Goal: Transaction & Acquisition: Purchase product/service

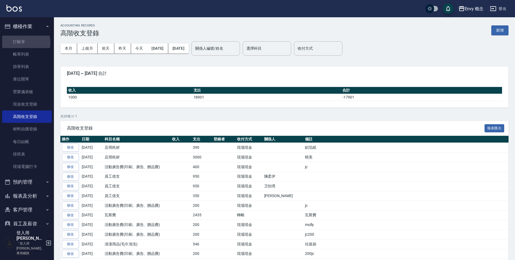
click at [26, 42] on link "打帳單" at bounding box center [27, 42] width 50 height 12
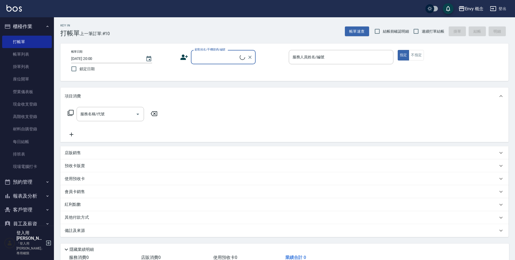
click at [211, 61] on input "顧客姓名/手機號碼/編號" at bounding box center [216, 56] width 46 height 9
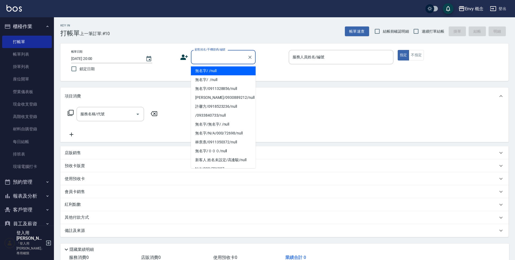
click at [215, 71] on li "無名字/ /null" at bounding box center [223, 70] width 65 height 9
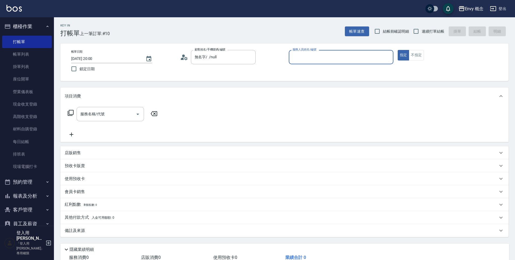
type input "無名字/ /null"
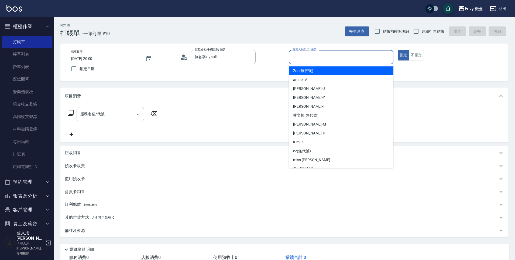
click at [309, 56] on input "服務人員姓名/編號" at bounding box center [341, 56] width 100 height 9
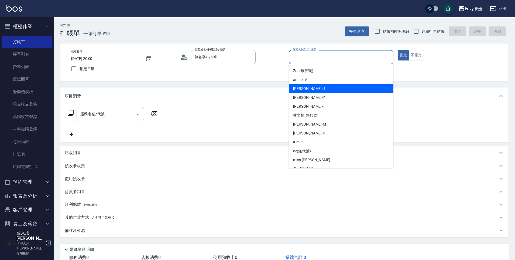
click at [310, 90] on div "[PERSON_NAME]" at bounding box center [341, 88] width 105 height 9
type input "[PERSON_NAME]"
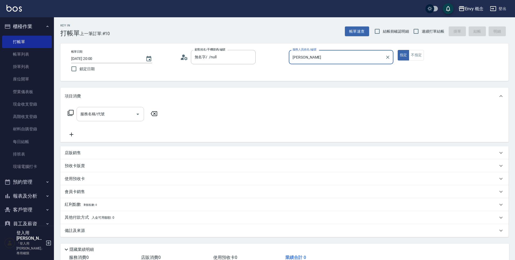
click at [118, 119] on div "服務名稱/代號" at bounding box center [110, 114] width 67 height 14
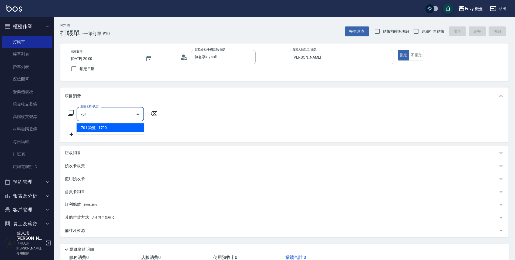
type input "701 染髮(701)"
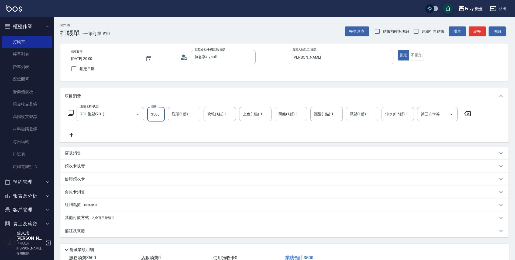
type input "3500"
click at [87, 217] on p "其他付款方式 入金可用餘額: 0" at bounding box center [90, 218] width 50 height 6
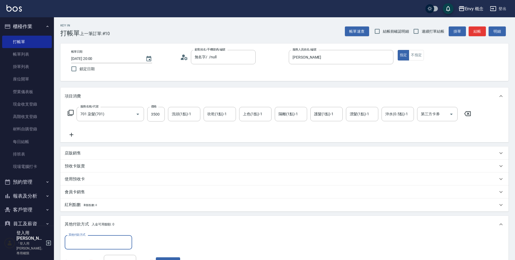
click at [90, 240] on input "其他付款方式" at bounding box center [98, 241] width 63 height 9
click at [85, 240] on input "其他付款方式" at bounding box center [98, 241] width 63 height 9
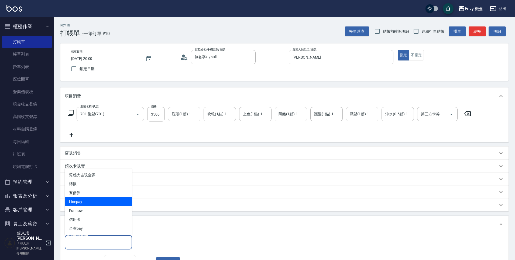
click at [87, 201] on span "Linepay" at bounding box center [98, 201] width 67 height 9
type input "Linepay"
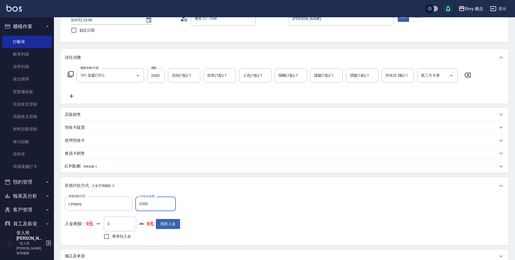
scroll to position [102, 0]
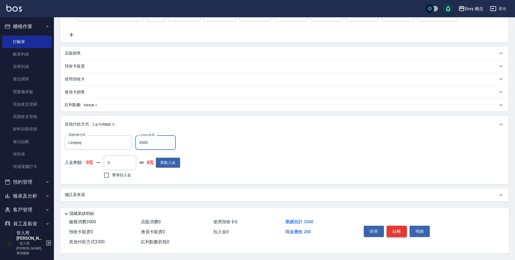
type input "3300"
click at [393, 230] on button "結帳" at bounding box center [397, 230] width 20 height 11
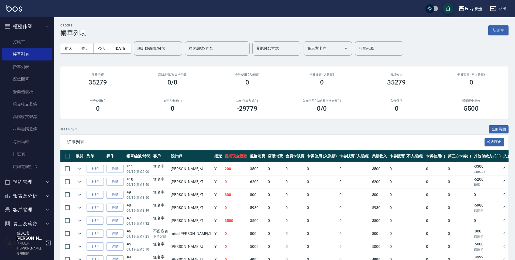
drag, startPoint x: 44, startPoint y: 33, endPoint x: 40, endPoint y: 37, distance: 5.2
click at [43, 33] on ul "打帳單 帳單列表 掛單列表 座位開單 營業儀表板 現金收支登錄 高階收支登錄 材料自購登錄 每日結帳 排班表 現場電腦打卡" at bounding box center [27, 104] width 50 height 142
click at [39, 39] on link "打帳單" at bounding box center [27, 42] width 50 height 12
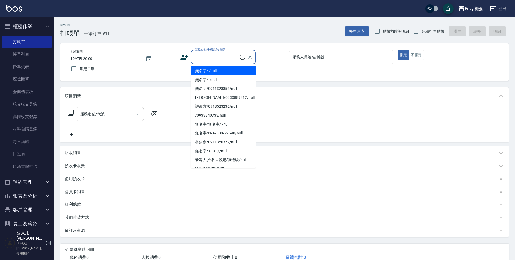
click at [207, 57] on input "顧客姓名/手機號碼/編號" at bounding box center [216, 56] width 46 height 9
click at [211, 68] on li "無名字/ /null" at bounding box center [223, 70] width 65 height 9
type input "無名字/ /null"
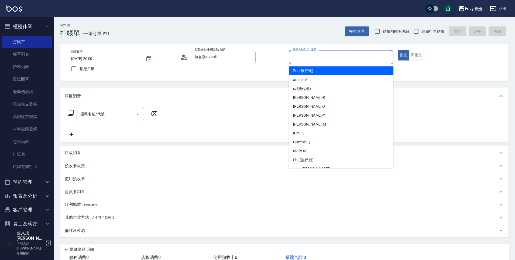
click at [303, 57] on input "服務人員姓名/編號" at bounding box center [341, 56] width 100 height 9
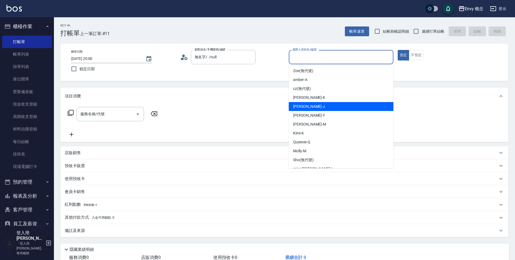
click at [311, 108] on div "[PERSON_NAME]" at bounding box center [341, 106] width 105 height 9
type input "[PERSON_NAME]"
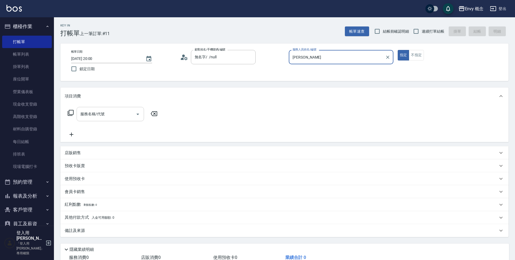
click at [117, 115] on input "服務名稱/代號" at bounding box center [106, 113] width 54 height 9
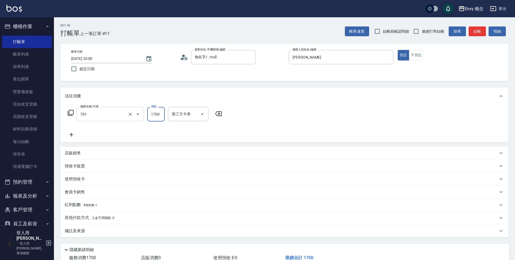
type input "701 染髮(701)"
type input "1200"
click at [88, 220] on p "其他付款方式 入金可用餘額: 0" at bounding box center [90, 218] width 50 height 6
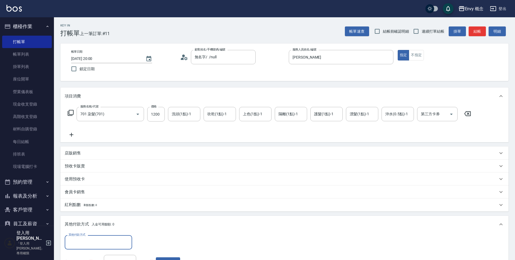
click at [93, 244] on input "其他付款方式" at bounding box center [98, 241] width 63 height 9
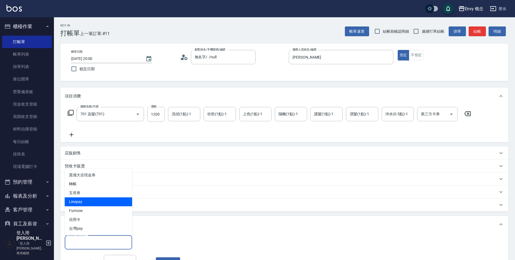
click at [95, 204] on span "Linepay" at bounding box center [98, 201] width 67 height 9
type input "Linepay"
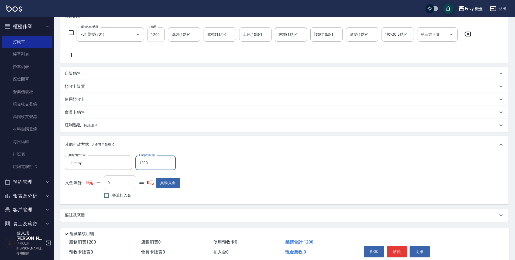
scroll to position [102, 0]
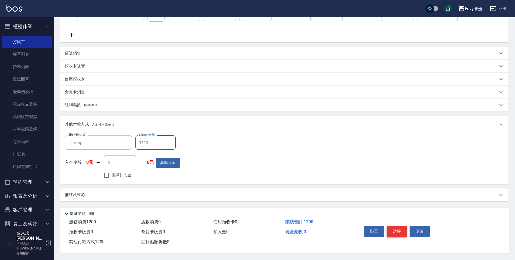
type input "1200"
click at [391, 230] on button "結帳" at bounding box center [397, 230] width 20 height 11
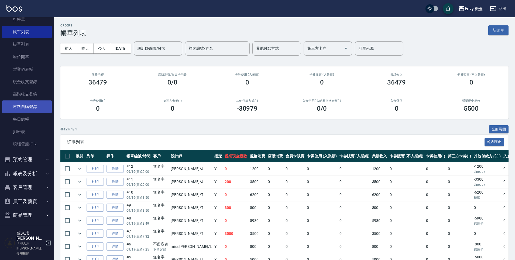
scroll to position [57, 0]
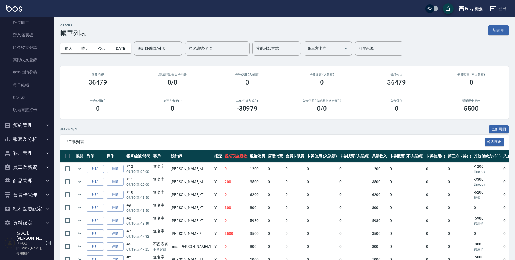
click at [25, 136] on button "報表及分析" at bounding box center [27, 139] width 50 height 14
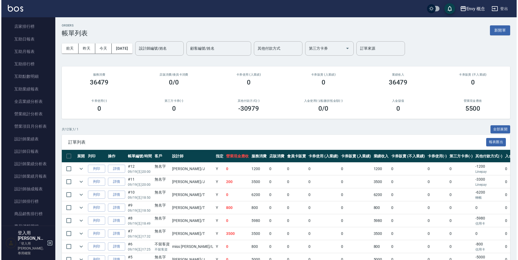
scroll to position [396, 0]
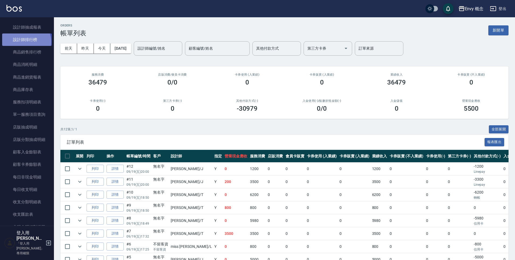
click at [26, 42] on link "設計師排行榜" at bounding box center [27, 39] width 50 height 12
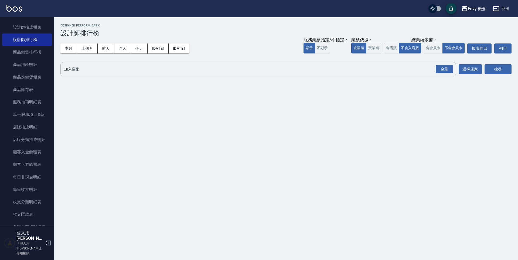
click at [93, 70] on input "加入店家" at bounding box center [254, 68] width 382 height 9
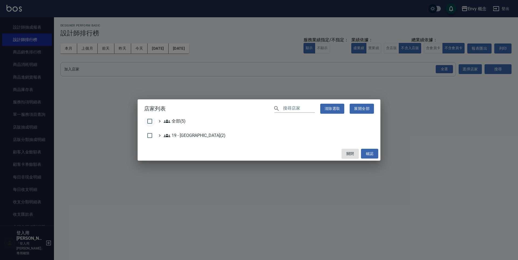
click at [150, 118] on input "checkbox" at bounding box center [149, 120] width 11 height 11
checkbox input "true"
click at [374, 152] on button "確認" at bounding box center [369, 154] width 17 height 10
checkbox input "false"
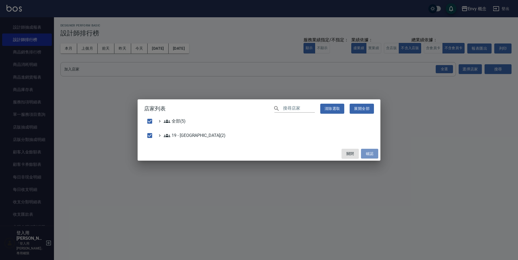
checkbox input "false"
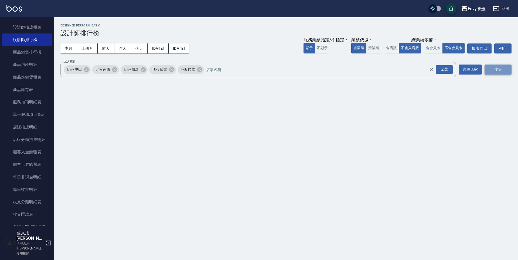
click at [490, 74] on button "搜尋" at bounding box center [497, 69] width 27 height 10
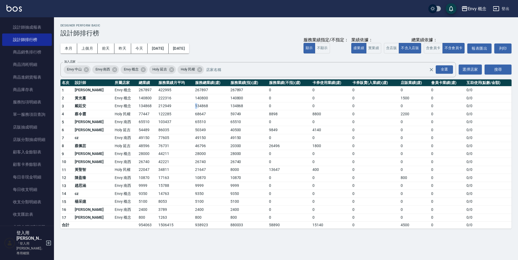
drag, startPoint x: 180, startPoint y: 107, endPoint x: 166, endPoint y: 102, distance: 14.2
click at [169, 104] on tr "3 [PERSON_NAME]Envy 概念 134868 212949 134868 134868 0 0 0 0 0 0 / 0" at bounding box center [285, 106] width 451 height 8
click at [160, 99] on td "222316" at bounding box center [175, 98] width 37 height 8
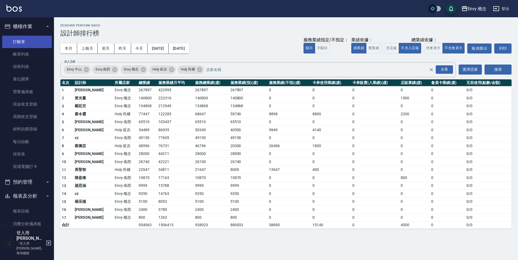
click at [35, 41] on link "打帳單" at bounding box center [27, 42] width 50 height 12
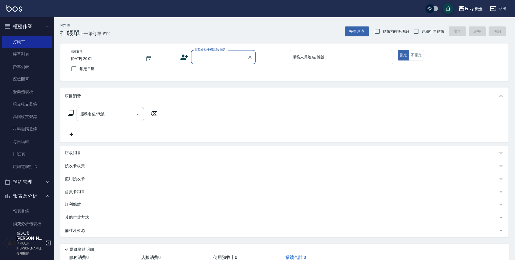
click at [210, 60] on input "顧客姓名/手機號碼/編號" at bounding box center [219, 56] width 52 height 9
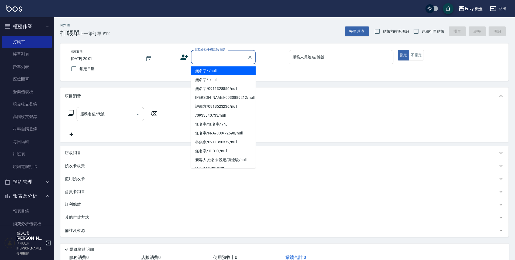
click at [217, 70] on li "無名字/ /null" at bounding box center [223, 70] width 65 height 9
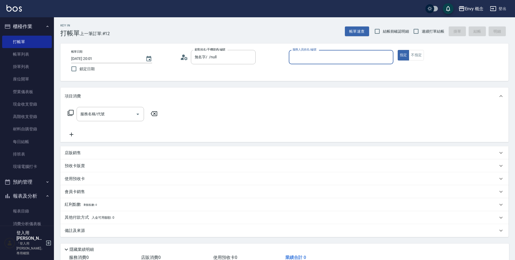
type input "無名字/ /null"
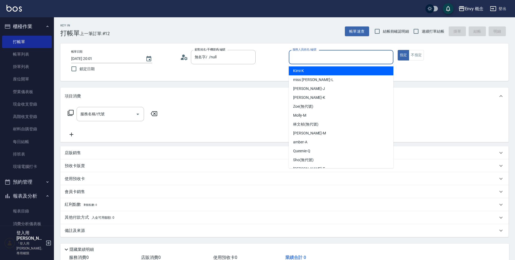
click at [307, 54] on input "服務人員姓名/編號" at bounding box center [341, 56] width 100 height 9
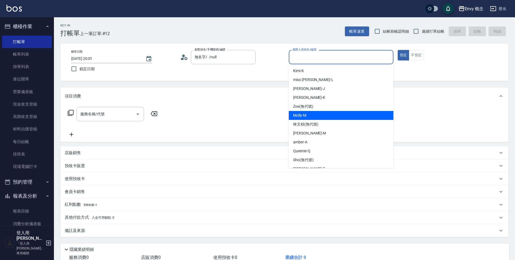
click at [315, 112] on div "[PERSON_NAME]" at bounding box center [341, 115] width 105 height 9
type input "[PERSON_NAME]"
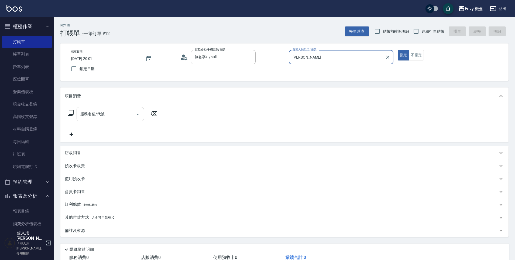
click at [116, 115] on input "服務名稱/代號" at bounding box center [106, 113] width 54 height 9
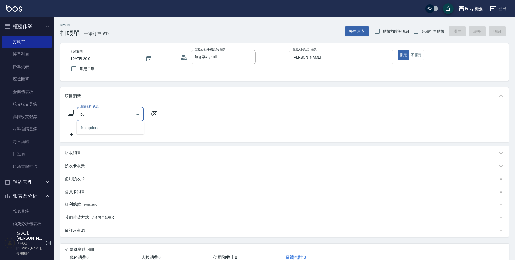
type input "b"
type input "ㄖ"
click at [118, 126] on span "701 染髮 - 1700" at bounding box center [110, 127] width 67 height 9
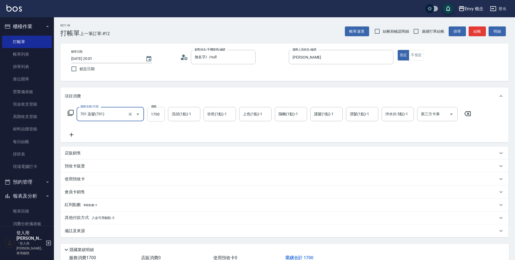
type input "701 染髮(701)"
click at [159, 113] on input "1700" at bounding box center [156, 114] width 18 height 15
type input "4000"
click at [127, 216] on div "其他付款方式 入金可用餘額: 0" at bounding box center [281, 218] width 433 height 6
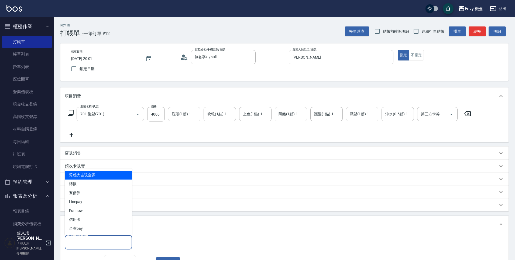
click at [114, 237] on input "其他付款方式" at bounding box center [98, 241] width 63 height 9
click at [116, 184] on span "轉帳" at bounding box center [98, 183] width 67 height 9
type input "轉帳"
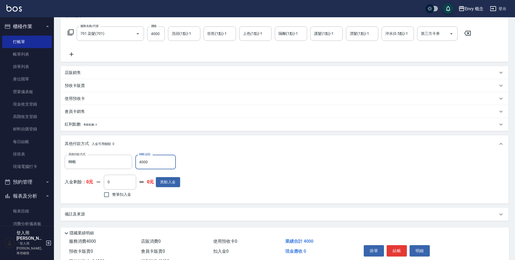
scroll to position [102, 0]
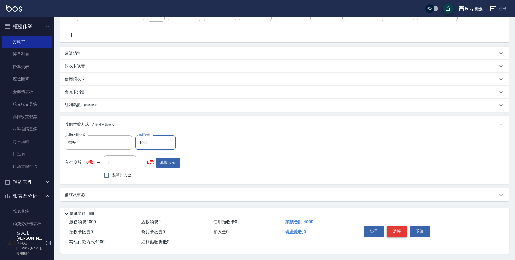
type input "4000"
click at [401, 229] on button "結帳" at bounding box center [397, 230] width 20 height 11
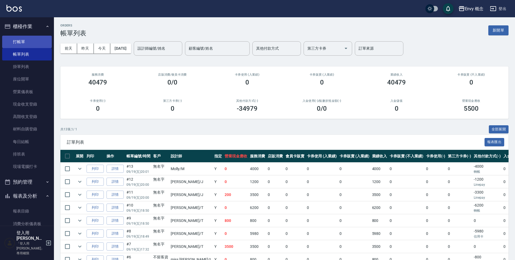
click at [42, 36] on link "打帳單" at bounding box center [27, 42] width 50 height 12
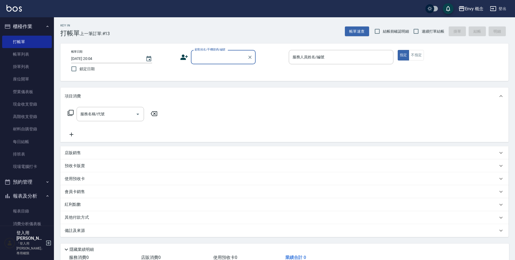
click at [205, 56] on input "顧客姓名/手機號碼/編號" at bounding box center [219, 56] width 52 height 9
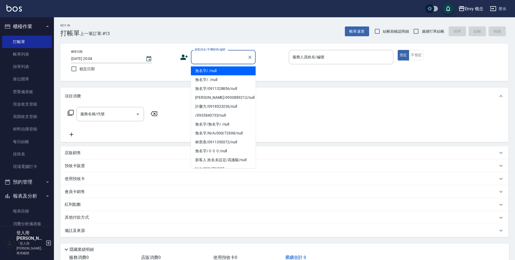
click at [204, 67] on li "無名字/ /null" at bounding box center [223, 70] width 65 height 9
type input "無名字/ /null"
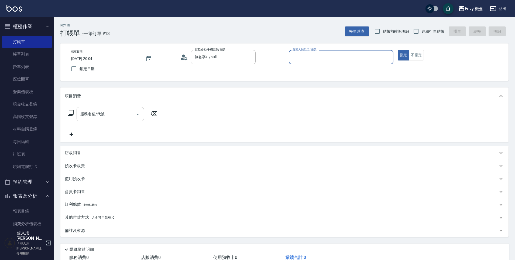
click at [311, 56] on input "服務人員姓名/編號" at bounding box center [341, 56] width 100 height 9
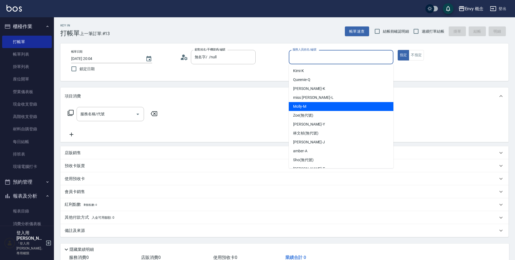
drag, startPoint x: 319, startPoint y: 107, endPoint x: 250, endPoint y: 125, distance: 71.6
click at [319, 107] on div "[PERSON_NAME]" at bounding box center [341, 106] width 105 height 9
type input "[PERSON_NAME]"
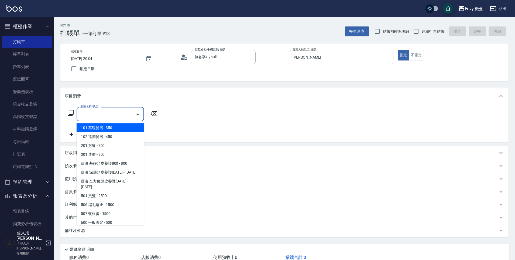
click at [108, 111] on input "服務名稱/代號" at bounding box center [106, 113] width 54 height 9
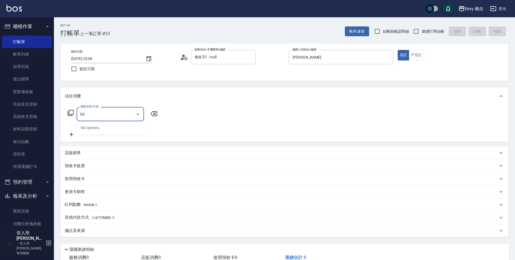
type input "b"
drag, startPoint x: 108, startPoint y: 127, endPoint x: 166, endPoint y: 125, distance: 58.6
click at [108, 127] on span "701 染髮 - 1700" at bounding box center [110, 127] width 67 height 9
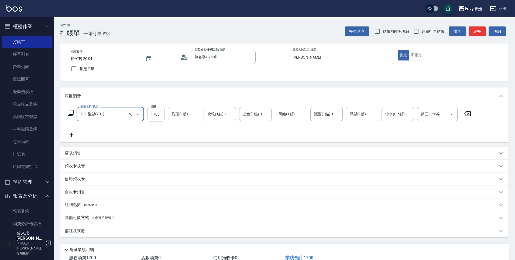
type input "701 染髮(701)"
click at [162, 116] on input "1700" at bounding box center [156, 114] width 18 height 15
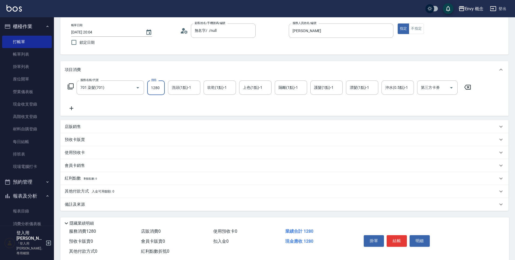
scroll to position [38, 0]
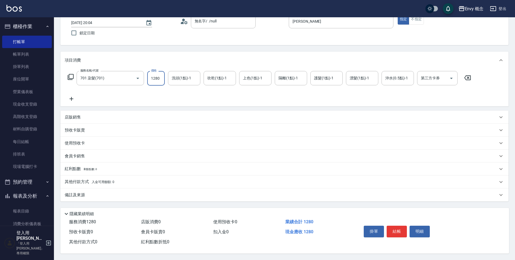
type input "1280"
click at [160, 175] on div "其他付款方式 入金可用餘額: 0" at bounding box center [284, 181] width 448 height 13
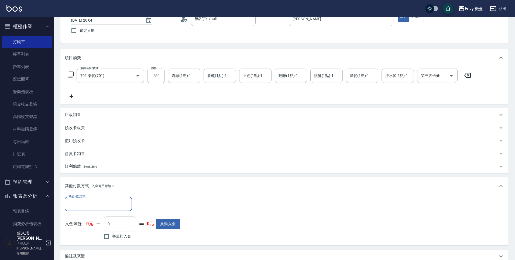
scroll to position [0, 0]
click at [114, 200] on input "其他付款方式" at bounding box center [98, 203] width 63 height 9
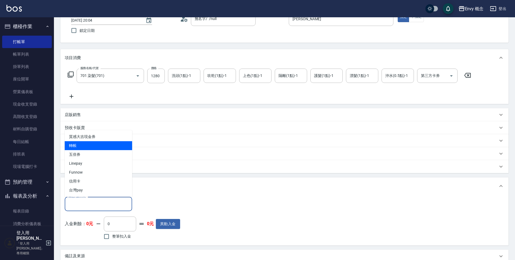
click at [106, 146] on span "轉帳" at bounding box center [98, 145] width 67 height 9
type input "轉帳"
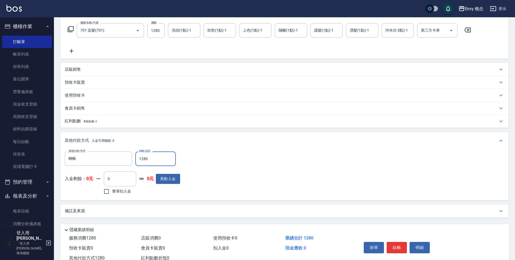
scroll to position [102, 0]
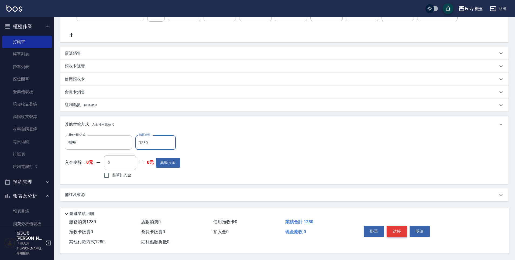
type input "1280"
click at [403, 227] on button "結帳" at bounding box center [397, 230] width 20 height 11
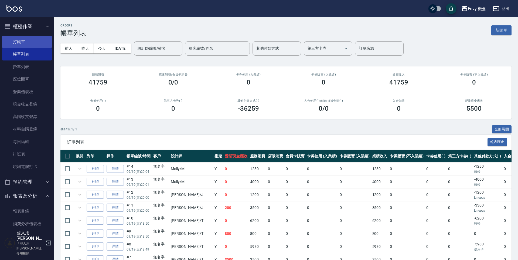
click at [24, 41] on link "打帳單" at bounding box center [27, 42] width 50 height 12
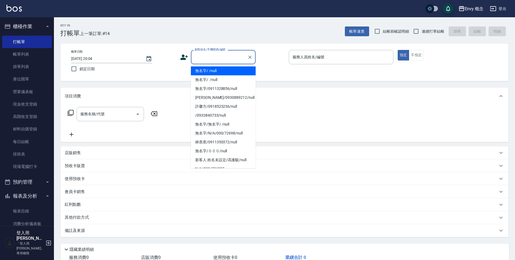
click at [193, 55] on input "顧客姓名/手機號碼/編號" at bounding box center [219, 56] width 52 height 9
drag, startPoint x: 203, startPoint y: 70, endPoint x: 307, endPoint y: 52, distance: 105.0
click at [203, 70] on li "無名字/ /null" at bounding box center [223, 70] width 65 height 9
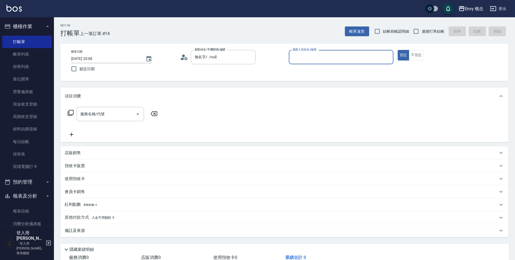
type input "無名字/ /null"
click at [305, 56] on input "服務人員姓名/編號" at bounding box center [341, 56] width 100 height 9
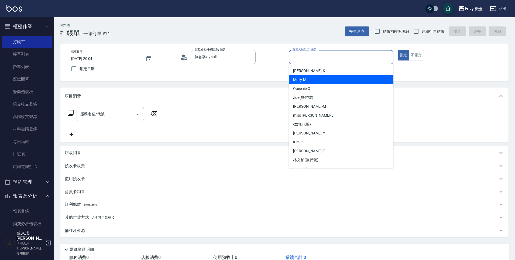
click at [314, 80] on div "[PERSON_NAME]" at bounding box center [341, 79] width 105 height 9
type input "[PERSON_NAME]"
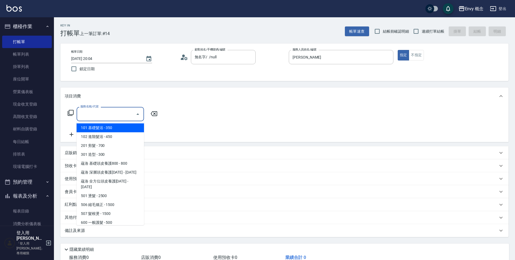
click at [108, 110] on input "服務名稱/代號" at bounding box center [106, 113] width 54 height 9
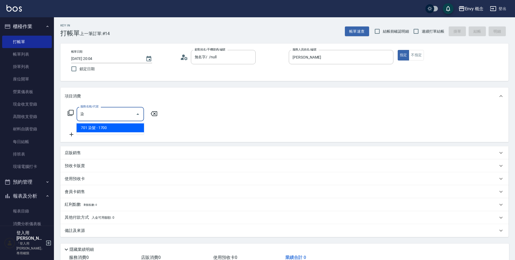
click at [113, 123] on span "701 染髮 - 1700" at bounding box center [110, 127] width 67 height 9
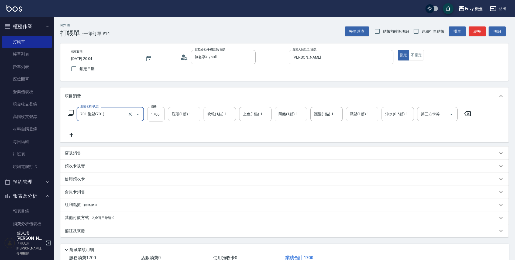
type input "701 染髮(701)"
drag, startPoint x: 161, startPoint y: 115, endPoint x: 163, endPoint y: 116, distance: 2.8
click at [160, 115] on input "1700" at bounding box center [156, 114] width 18 height 15
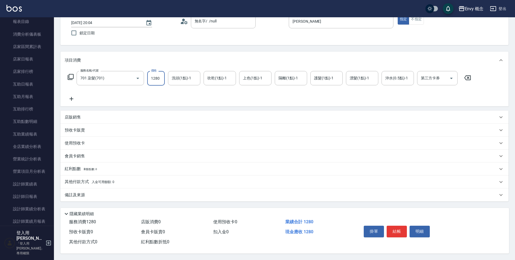
scroll to position [38, 0]
type input "1280"
click at [394, 226] on button "結帳" at bounding box center [397, 230] width 20 height 11
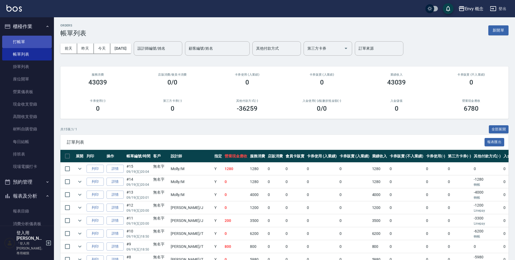
click at [36, 40] on link "打帳單" at bounding box center [27, 42] width 50 height 12
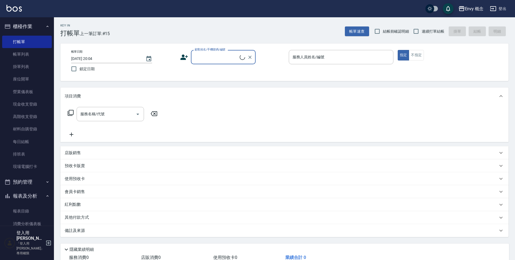
click at [207, 57] on input "顧客姓名/手機號碼/編號" at bounding box center [216, 56] width 46 height 9
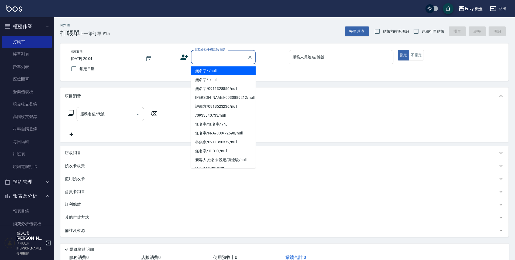
click at [210, 71] on li "無名字/ /null" at bounding box center [223, 70] width 65 height 9
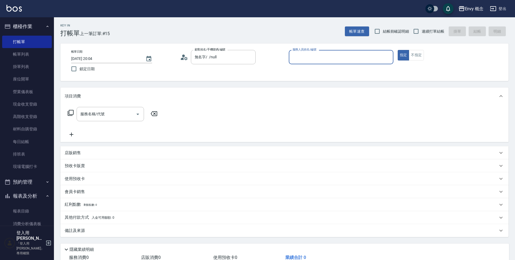
type input "無名字/ /null"
click at [301, 54] on input "服務人員姓名/編號" at bounding box center [341, 56] width 100 height 9
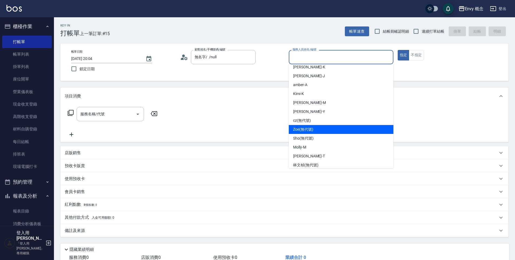
scroll to position [25, 0]
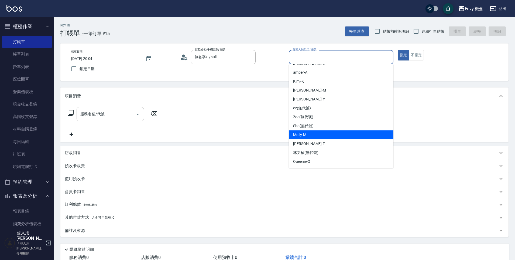
click at [310, 133] on div "[PERSON_NAME]" at bounding box center [341, 134] width 105 height 9
type input "[PERSON_NAME]"
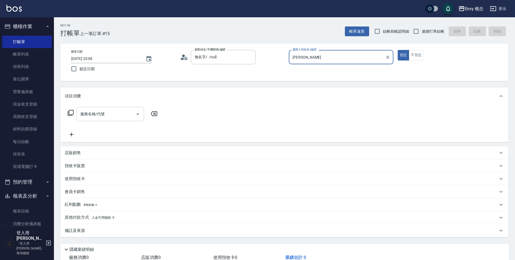
click at [108, 112] on input "服務名稱/代號" at bounding box center [106, 113] width 54 height 9
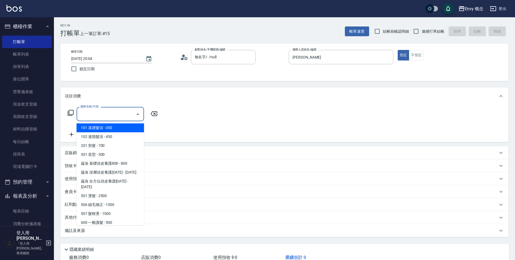
type input "ㄖ"
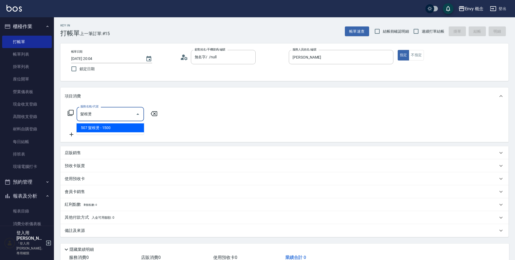
click at [116, 129] on span "507 髮根燙 - 1500" at bounding box center [110, 127] width 67 height 9
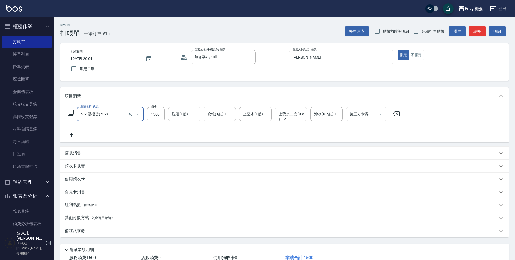
type input "507 髮根燙(507)"
click at [115, 220] on div "其他付款方式 入金可用餘額: 0" at bounding box center [281, 218] width 433 height 6
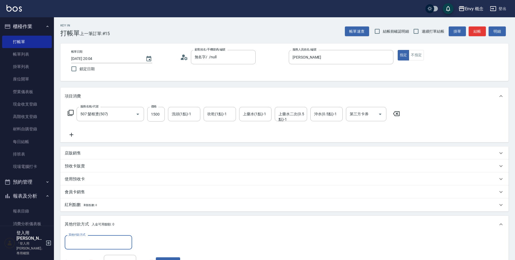
scroll to position [102, 0]
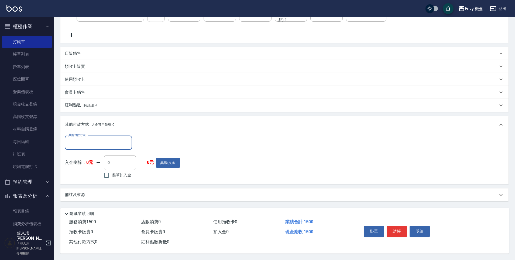
click at [105, 138] on input "其他付款方式" at bounding box center [98, 142] width 63 height 9
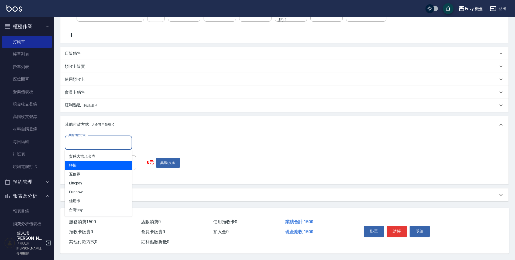
click at [112, 164] on span "轉帳" at bounding box center [98, 165] width 67 height 9
type input "轉帳"
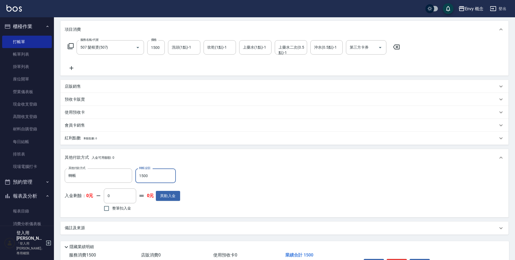
scroll to position [102, 0]
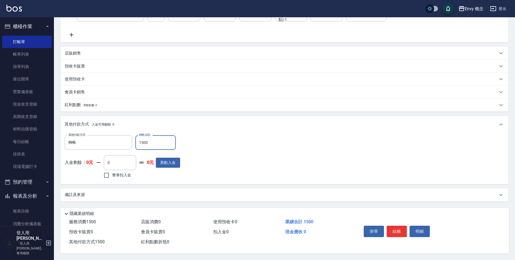
type input "1500"
click at [408, 227] on div "掛單 結帳 明細" at bounding box center [397, 231] width 70 height 17
click at [400, 229] on button "結帳" at bounding box center [397, 230] width 20 height 11
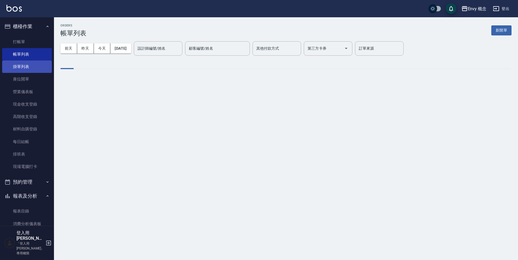
click at [33, 65] on link "掛單列表" at bounding box center [27, 66] width 50 height 12
click at [31, 54] on link "帳單列表" at bounding box center [27, 54] width 50 height 12
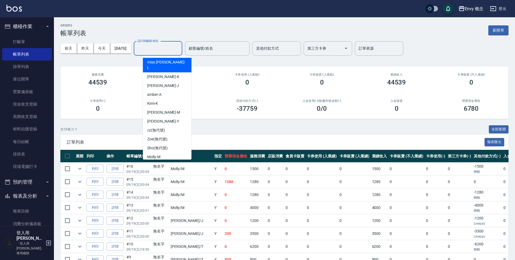
click at [164, 50] on input "設計師編號/姓名" at bounding box center [158, 48] width 44 height 9
click at [170, 152] on div "[PERSON_NAME]" at bounding box center [167, 156] width 49 height 9
type input "[PERSON_NAME]"
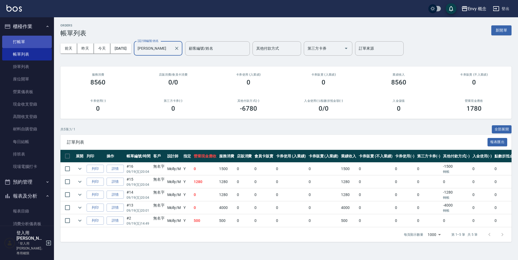
click at [28, 43] on link "打帳單" at bounding box center [27, 42] width 50 height 12
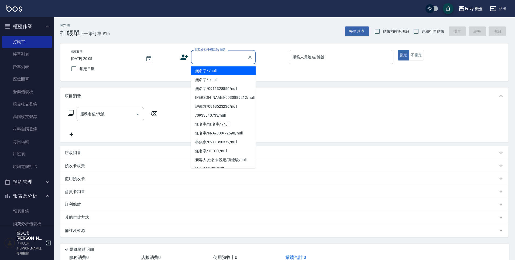
click at [200, 55] on input "顧客姓名/手機號碼/編號" at bounding box center [219, 56] width 52 height 9
click at [200, 72] on li "無名字/ /null" at bounding box center [223, 70] width 65 height 9
type input "無名字/ /null"
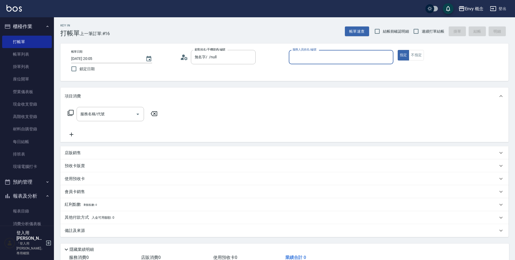
click at [333, 58] on input "服務人員姓名/編號" at bounding box center [341, 56] width 100 height 9
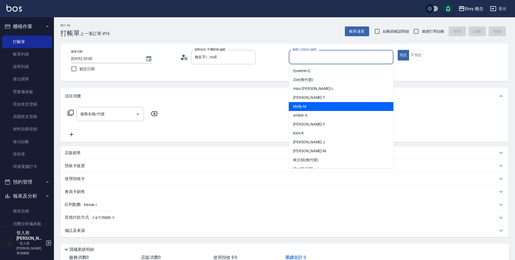
click at [330, 105] on div "[PERSON_NAME]" at bounding box center [341, 106] width 105 height 9
type input "[PERSON_NAME]"
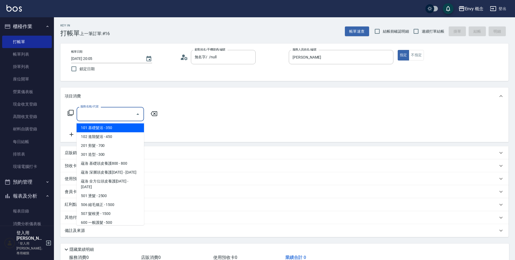
click at [106, 115] on input "服務名稱/代號" at bounding box center [106, 113] width 54 height 9
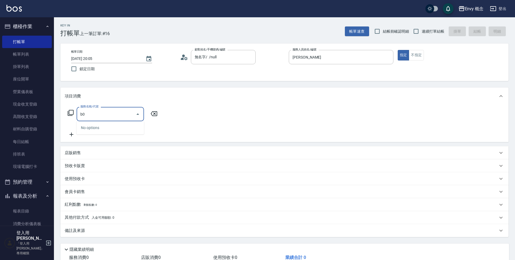
type input "b"
click at [120, 130] on span "701 染髮 - 1700" at bounding box center [110, 127] width 67 height 9
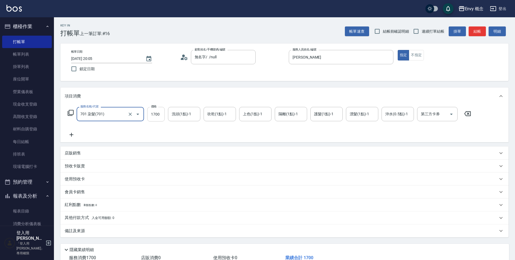
type input "701 染髮(701)"
click at [157, 113] on input "1700" at bounding box center [156, 114] width 18 height 15
type input "2300"
click at [85, 216] on p "其他付款方式 入金可用餘額: 0" at bounding box center [90, 218] width 50 height 6
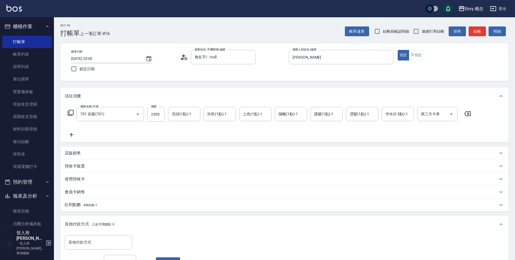
click at [90, 234] on div "其他付款方式 其他付款方式 入金剩餘： 0元 0 ​ 整筆扣入金 0元 異動入金" at bounding box center [284, 258] width 448 height 50
click at [96, 247] on div "其他付款方式" at bounding box center [98, 242] width 67 height 14
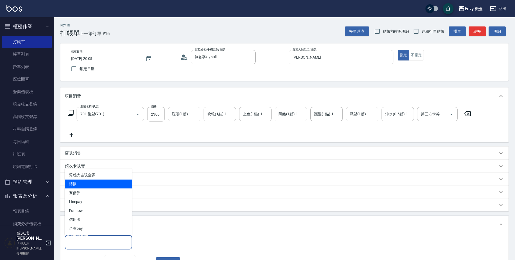
click at [105, 185] on span "轉帳" at bounding box center [98, 183] width 67 height 9
type input "轉帳"
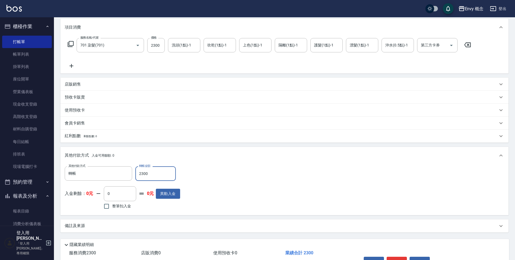
scroll to position [102, 0]
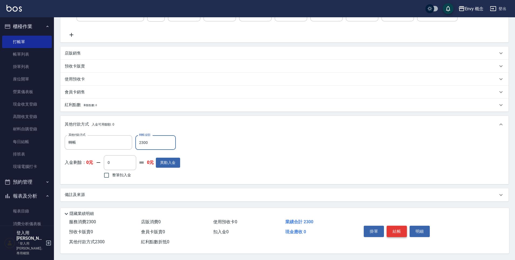
type input "2300"
click at [398, 229] on button "結帳" at bounding box center [397, 230] width 20 height 11
